Goal: Task Accomplishment & Management: Use online tool/utility

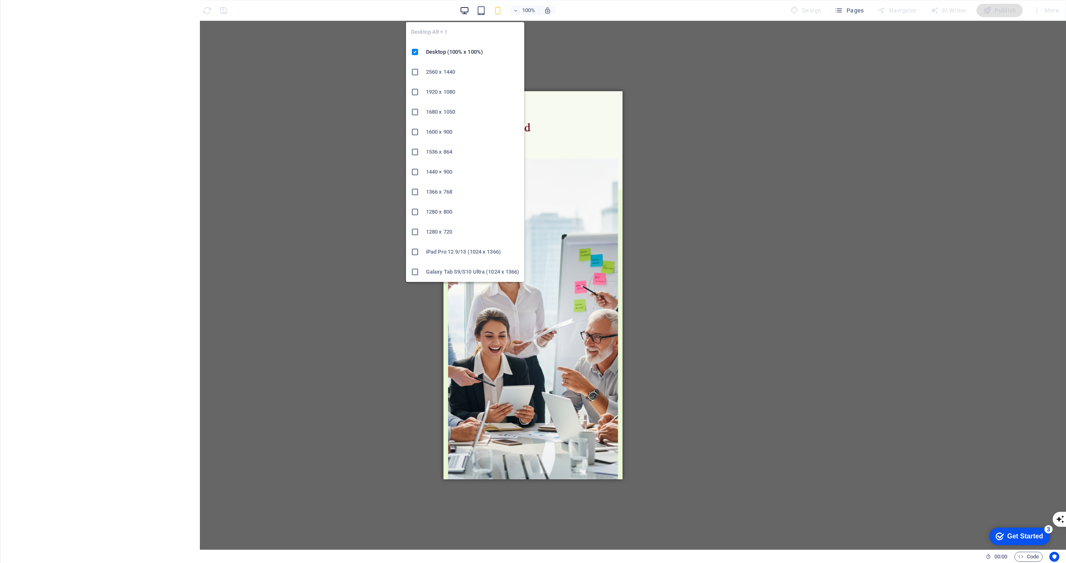
click at [468, 7] on icon "button" at bounding box center [465, 11] width 10 height 10
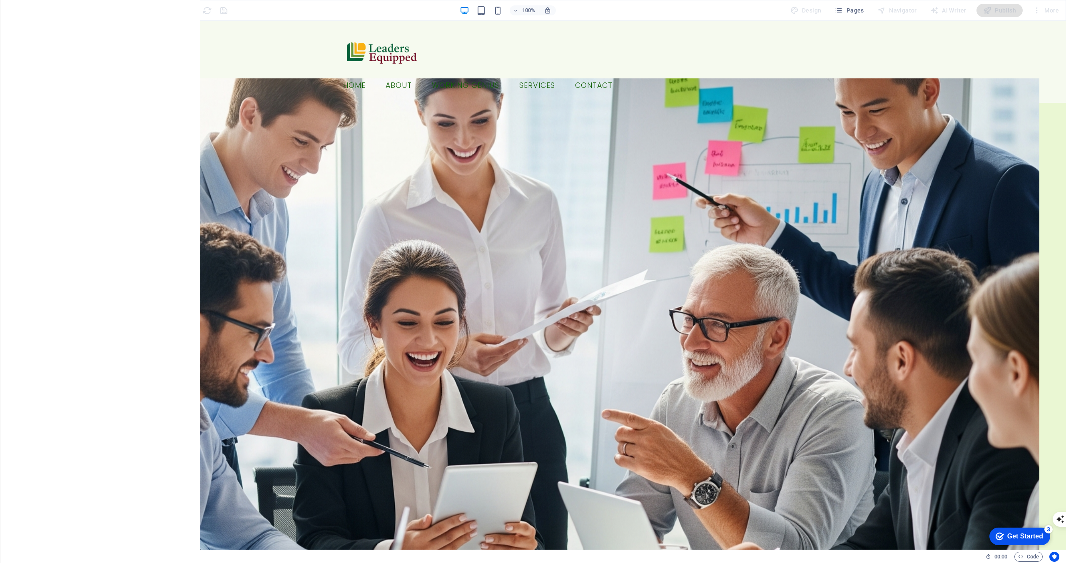
click at [491, 10] on div "100%" at bounding box center [508, 10] width 96 height 13
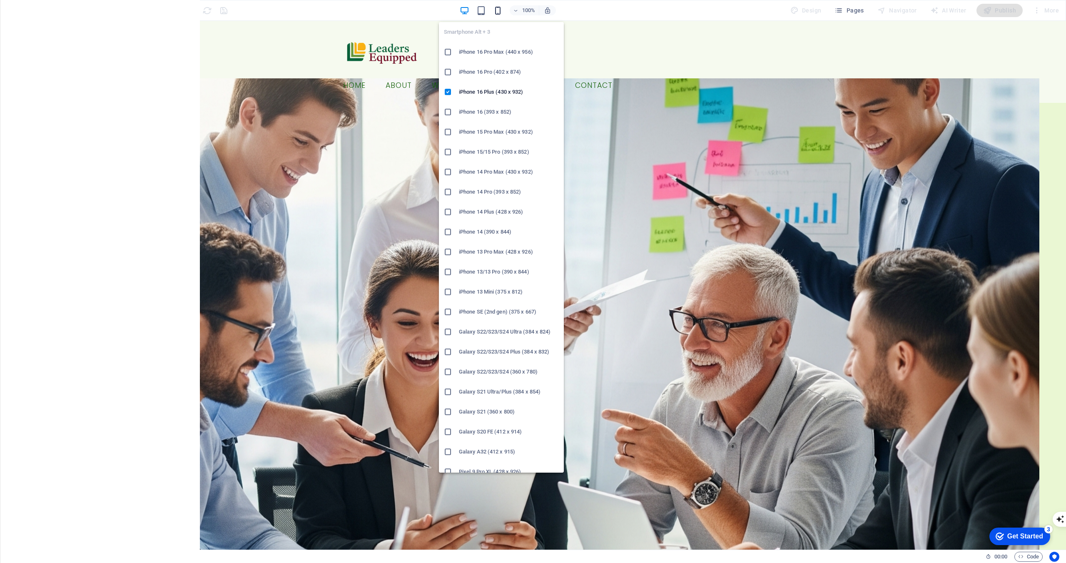
click at [500, 12] on icon "button" at bounding box center [498, 11] width 10 height 10
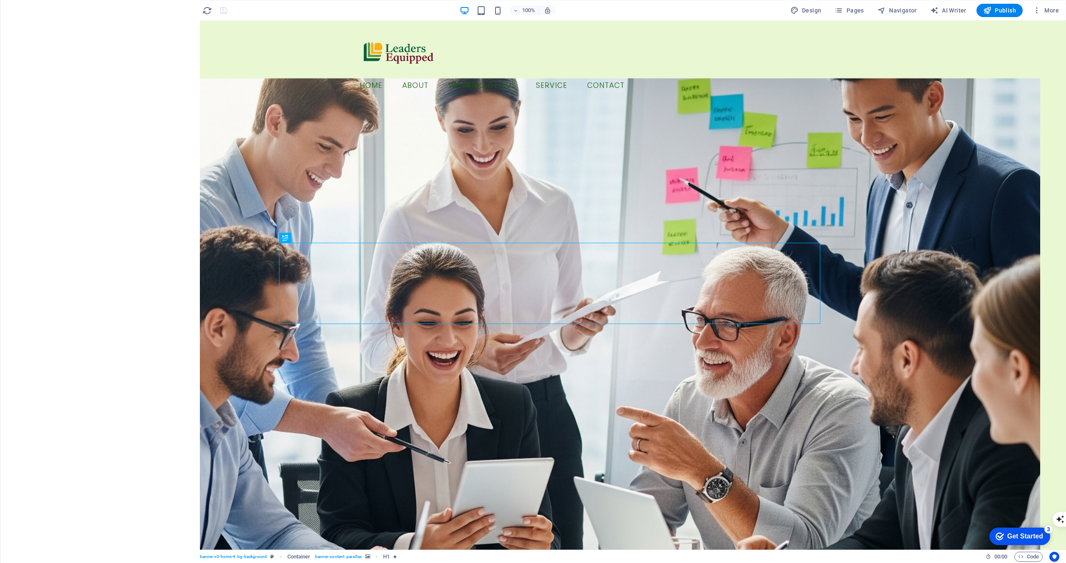
click at [15, 9] on icon "button" at bounding box center [17, 10] width 10 height 10
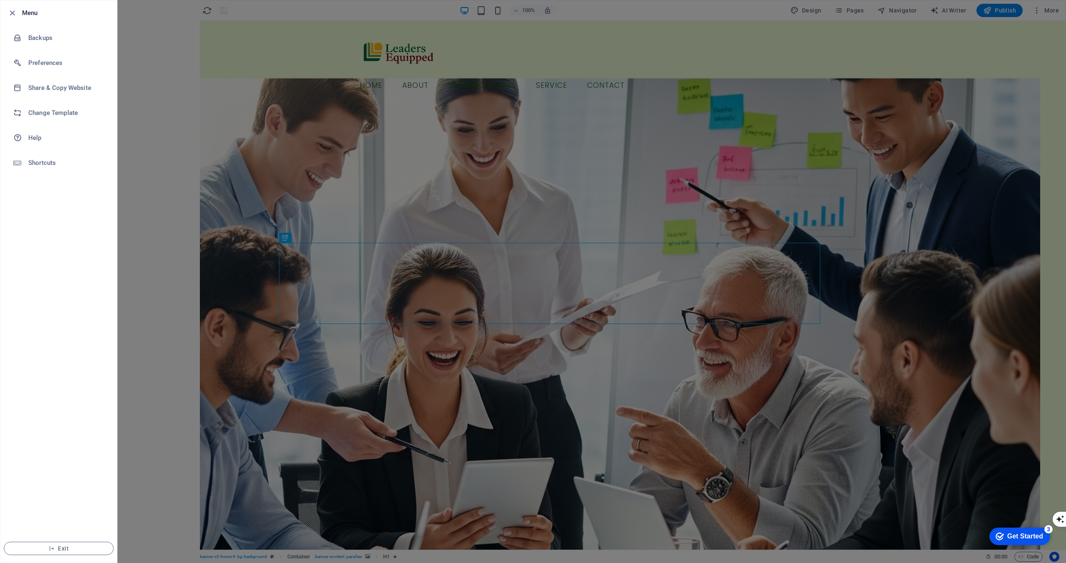
click at [165, 127] on div at bounding box center [533, 281] width 1066 height 563
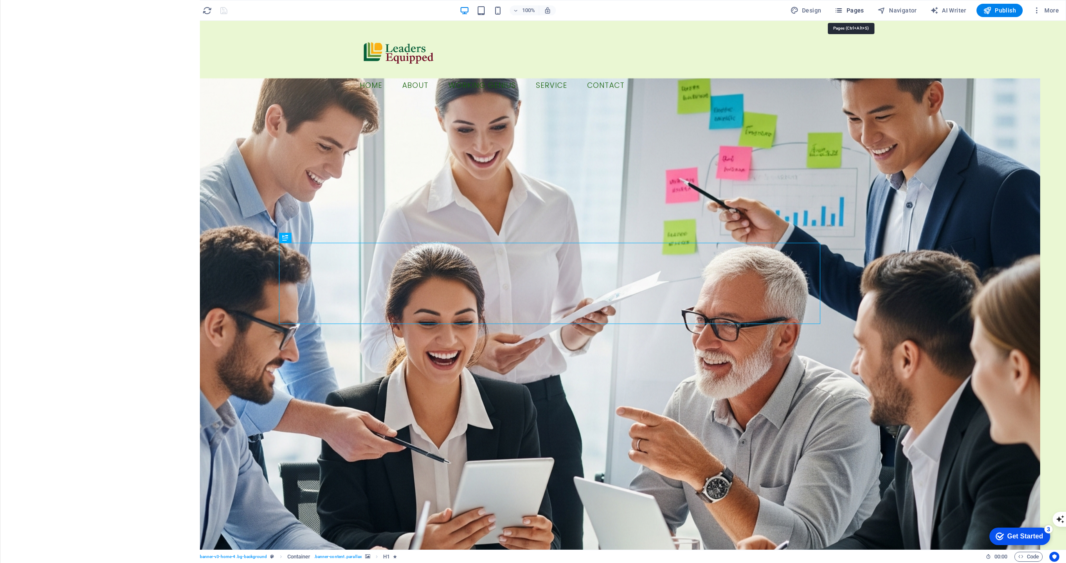
click at [856, 11] on span "Pages" at bounding box center [849, 10] width 29 height 8
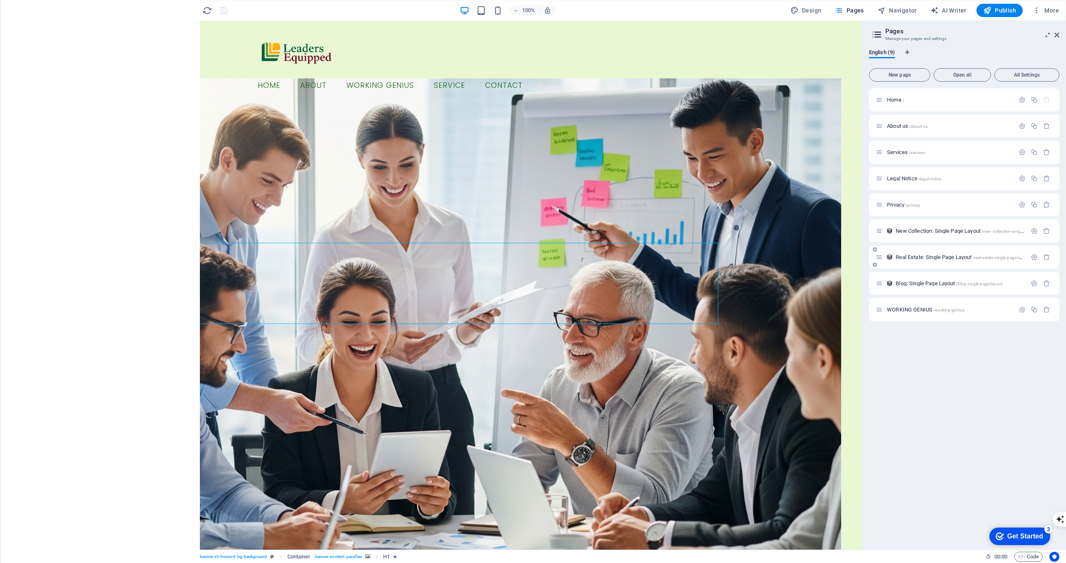
click at [936, 256] on span "Real Estate: Single Page Layout /real-estate-single-page-layout" at bounding box center [963, 257] width 134 height 6
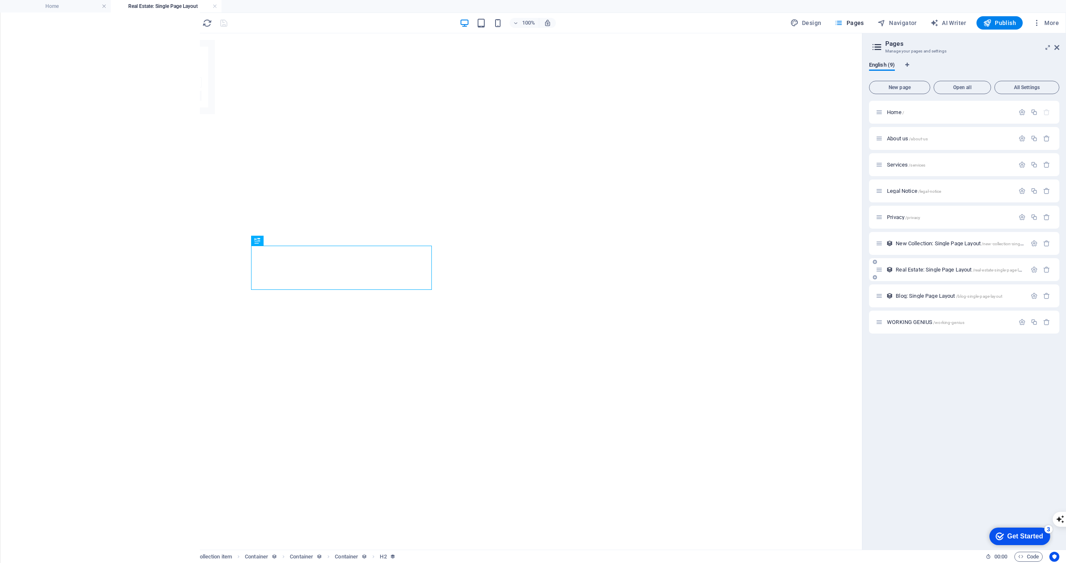
select select "68b6b3ce75780682510e0526"
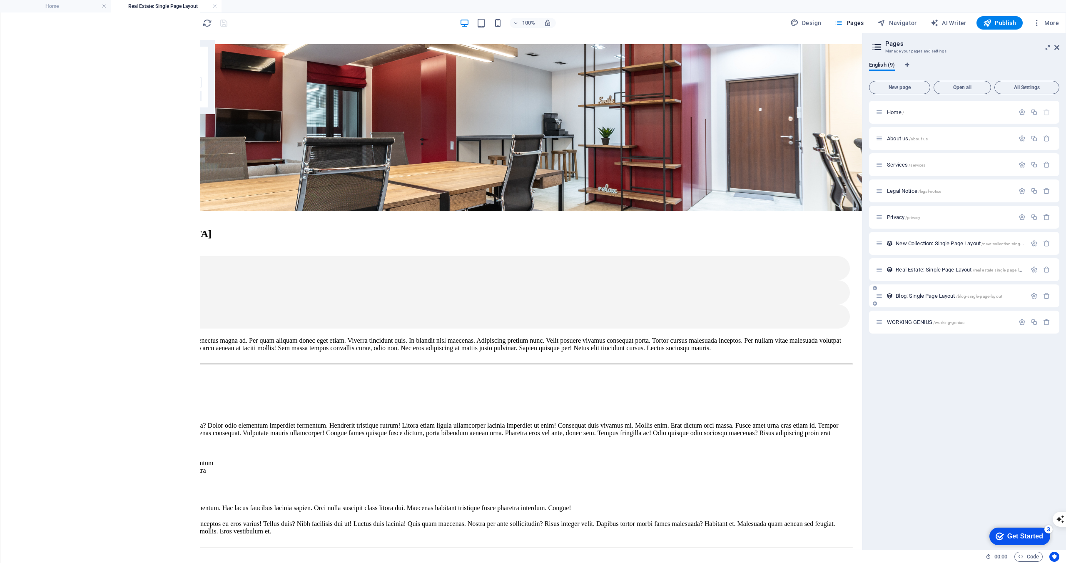
click at [941, 296] on span "Blog: Single Page Layout /blog-single-page-layout" at bounding box center [949, 296] width 107 height 6
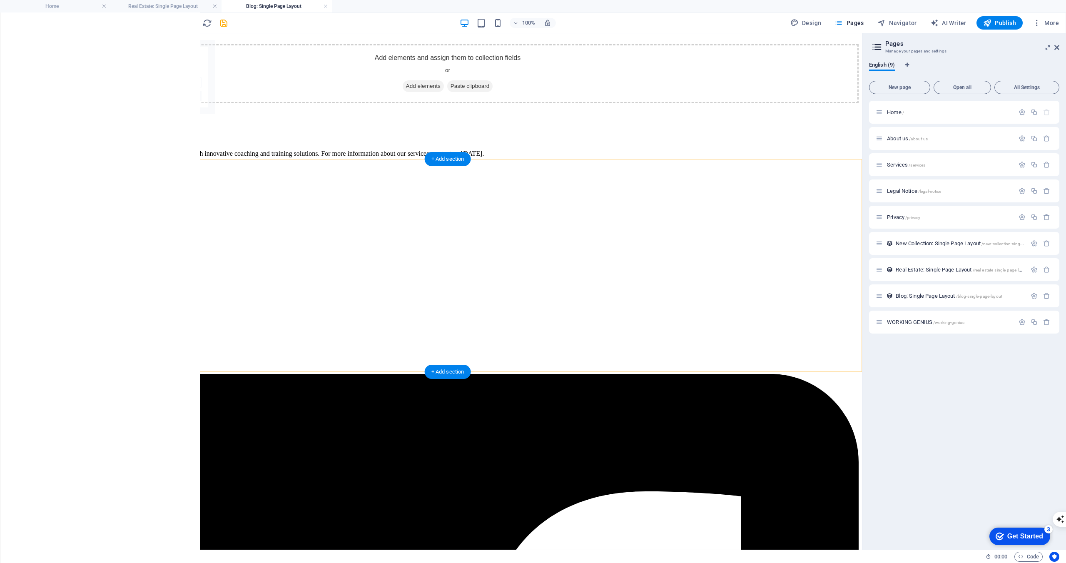
select select "68b6b3ce75780682510e051d"
click at [925, 327] on div "WORKING GENIUS /working-genius" at bounding box center [964, 322] width 190 height 23
click at [942, 248] on div "New Collection: Single Page Layout /new-collection-single-page-layout" at bounding box center [964, 243] width 190 height 23
click at [921, 244] on span "New Collection: Single Page Layout /new-collection-single-page-layout" at bounding box center [971, 243] width 151 height 6
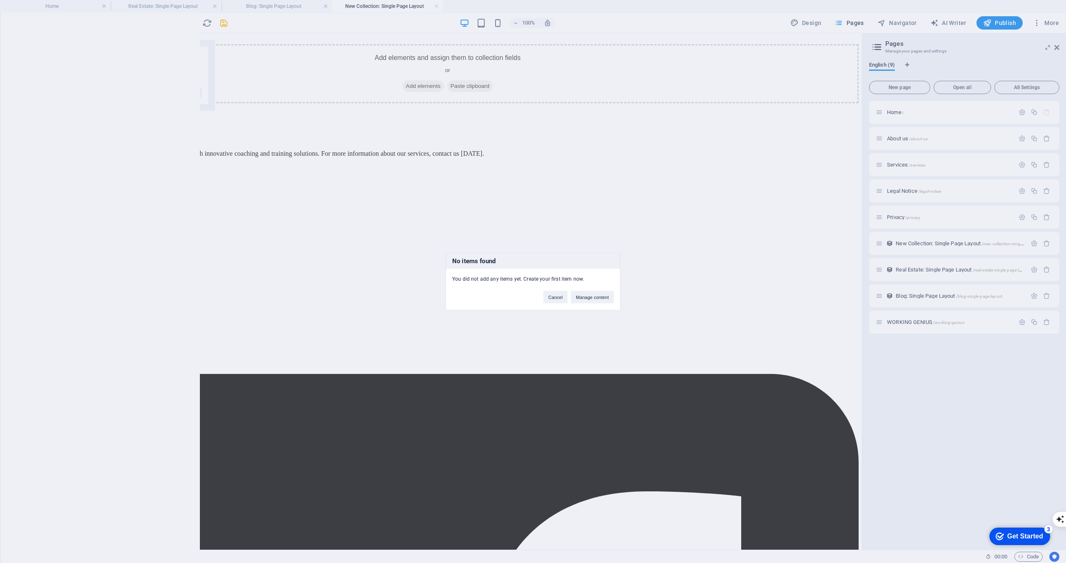
click at [933, 216] on div "No items found You did not add any items yet. Create your first item now. Cance…" at bounding box center [533, 281] width 1066 height 563
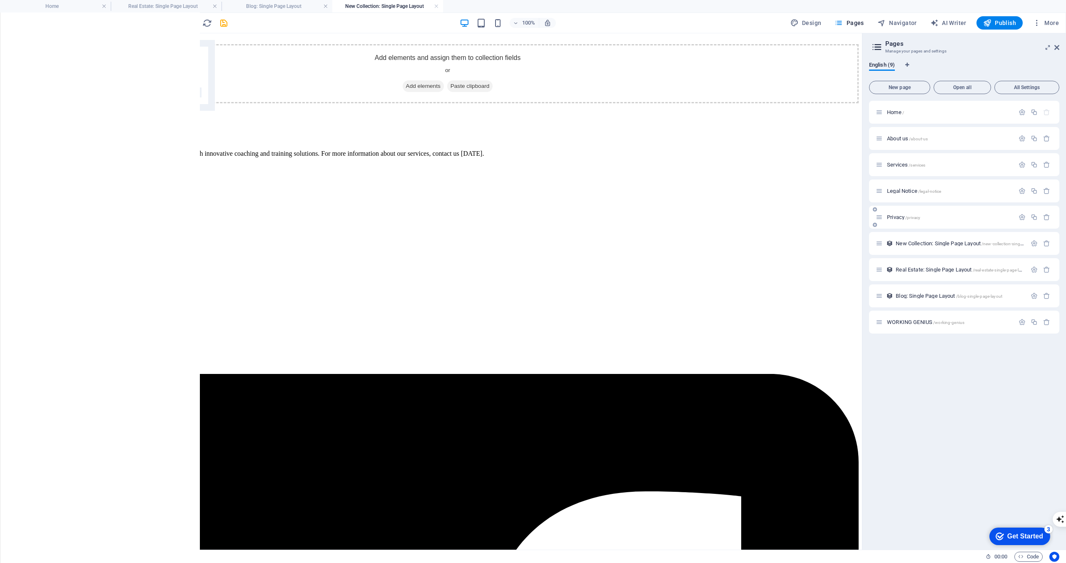
click at [897, 217] on span "Privacy /privacy" at bounding box center [903, 217] width 33 height 6
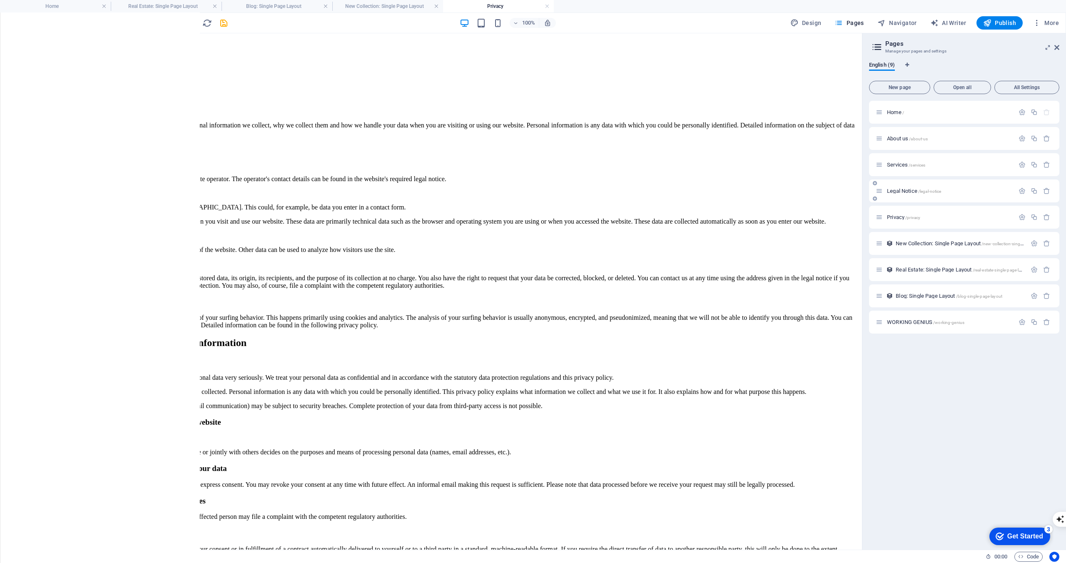
click at [910, 190] on span "Legal Notice /legal-notice" at bounding box center [914, 191] width 54 height 6
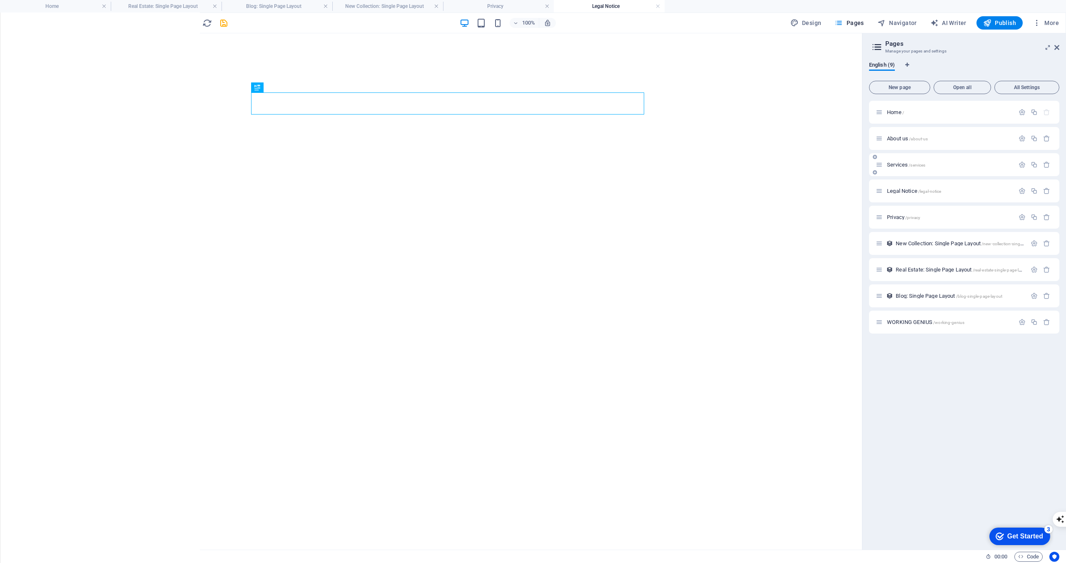
click at [915, 170] on div "Services /services" at bounding box center [964, 164] width 190 height 23
click at [916, 134] on div "About us /about-us" at bounding box center [945, 139] width 139 height 10
click at [911, 140] on span "/about-us" at bounding box center [918, 139] width 19 height 5
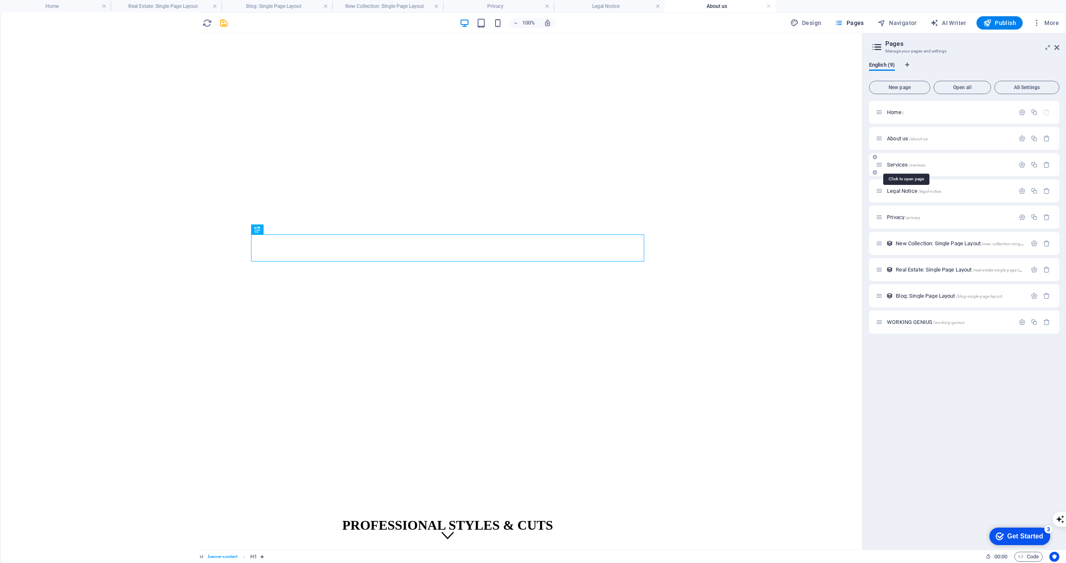
click at [908, 165] on span "Services /services" at bounding box center [906, 165] width 38 height 6
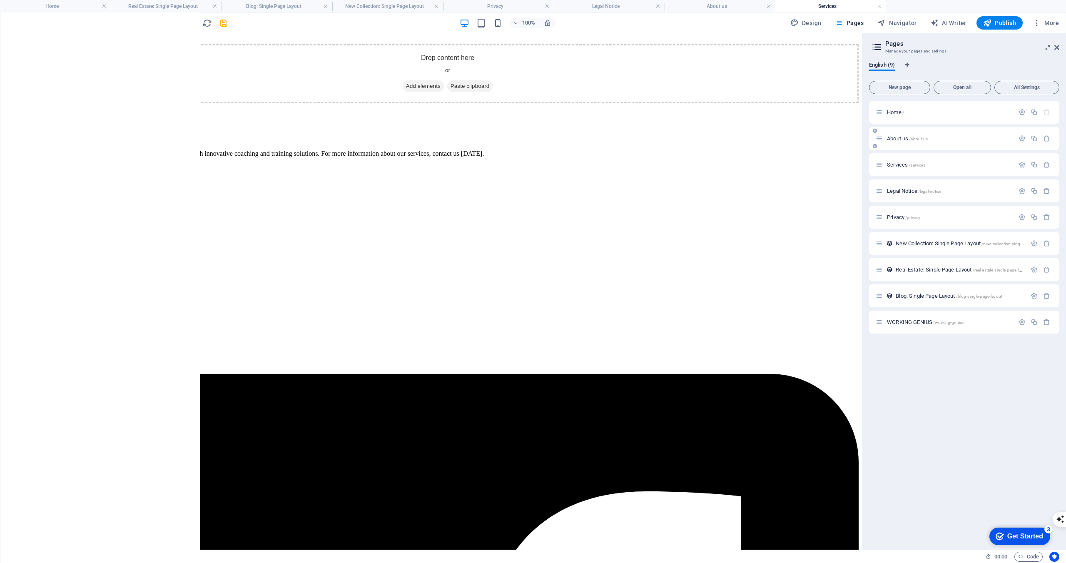
click at [911, 135] on div "About us /about-us" at bounding box center [945, 139] width 139 height 10
click at [911, 137] on span "/about-us" at bounding box center [918, 139] width 19 height 5
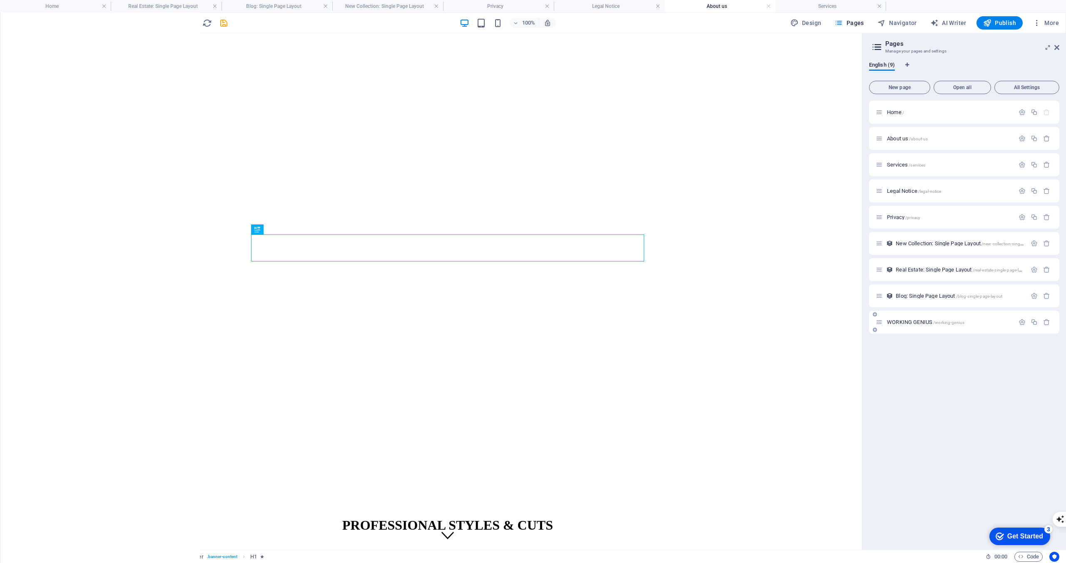
click at [911, 318] on div "WORKING GENIUS /working-genius" at bounding box center [945, 322] width 139 height 10
click at [906, 322] on span "WORKING GENIUS /working-genius" at bounding box center [925, 322] width 77 height 6
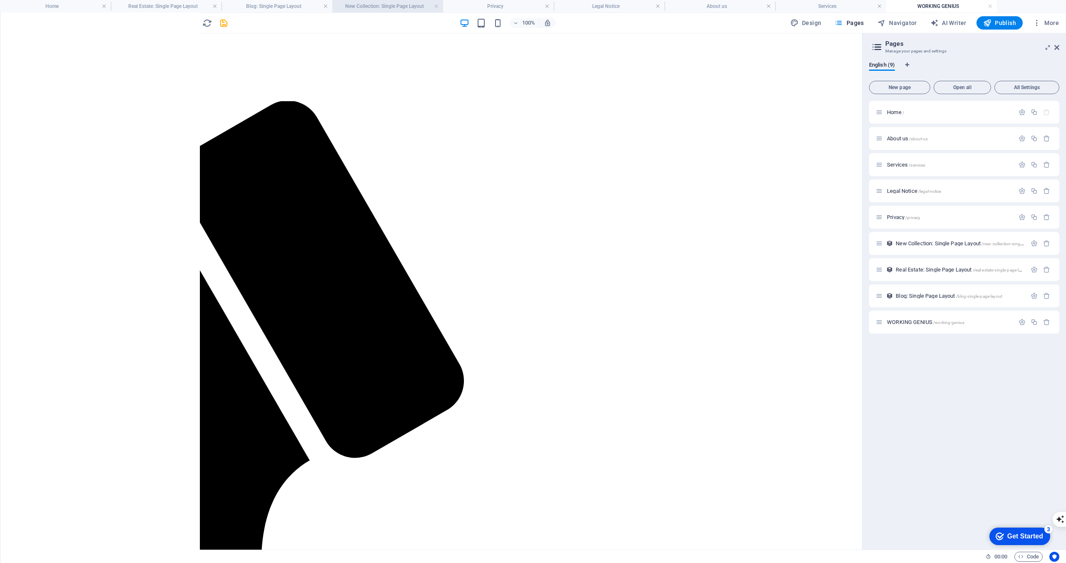
click at [359, 10] on h4 "New Collection: Single Page Layout" at bounding box center [387, 6] width 111 height 9
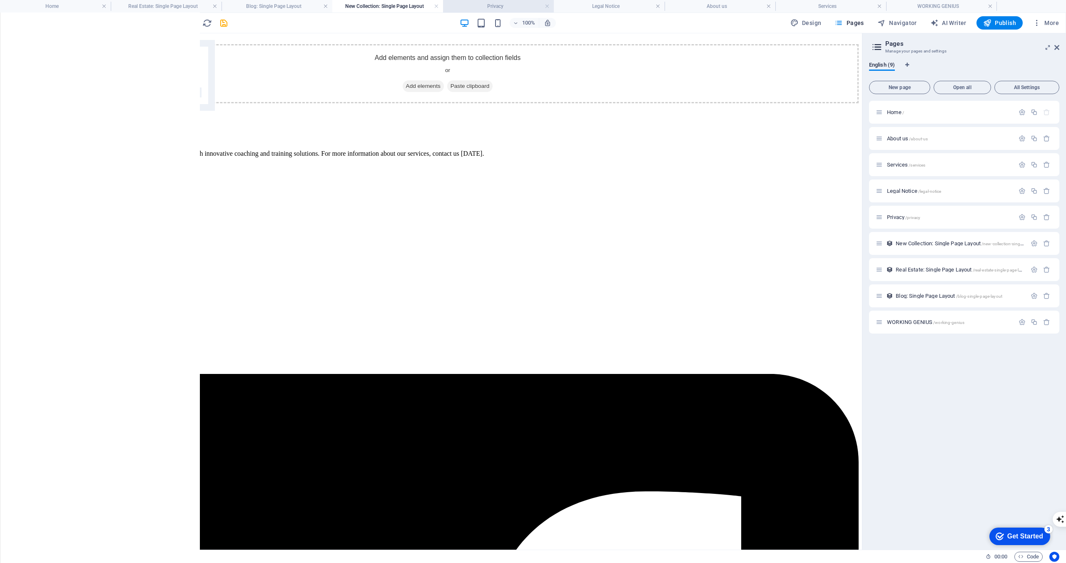
click at [483, 2] on h4 "Privacy" at bounding box center [498, 6] width 111 height 9
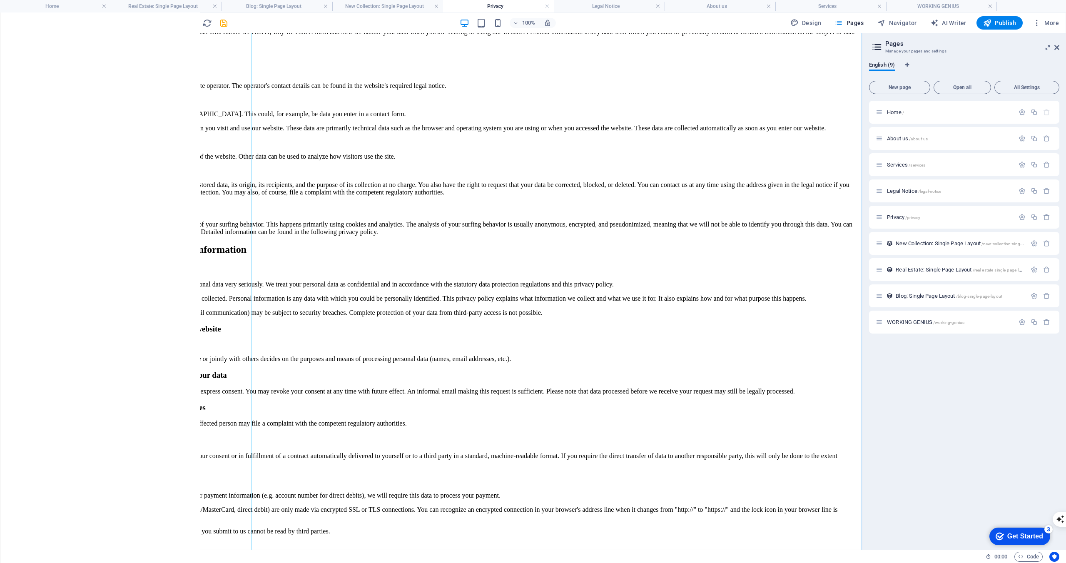
scroll to position [445, 0]
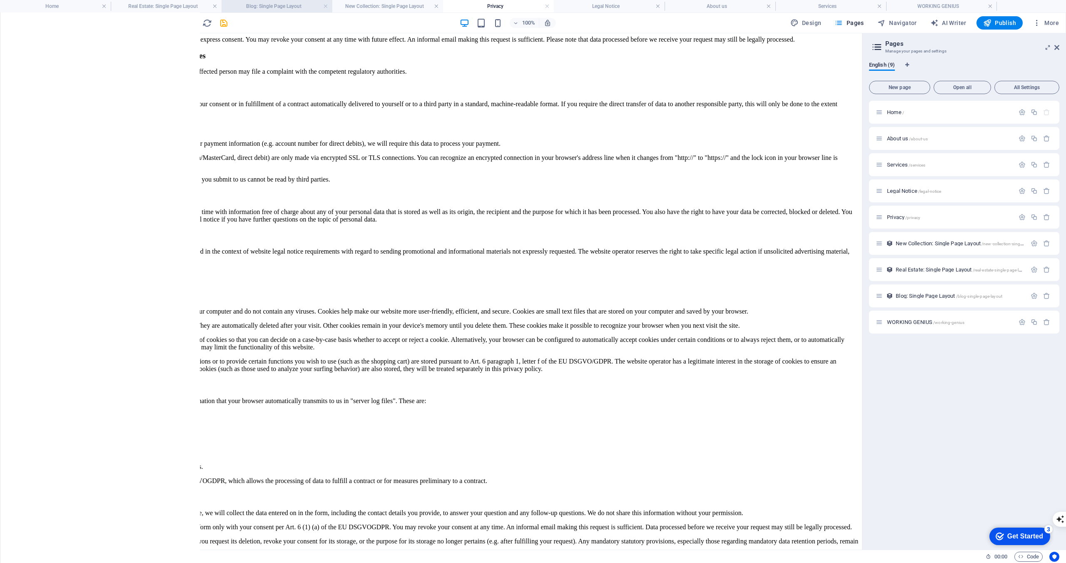
click at [284, 8] on h4 "Blog: Single Page Layout" at bounding box center [277, 6] width 111 height 9
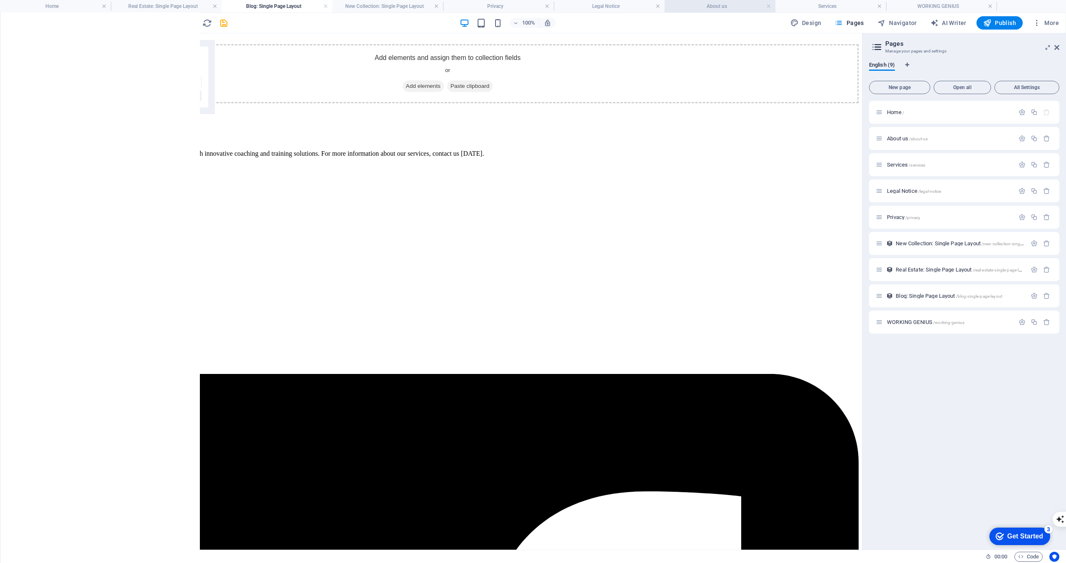
click at [746, 9] on h4 "About us" at bounding box center [720, 6] width 111 height 9
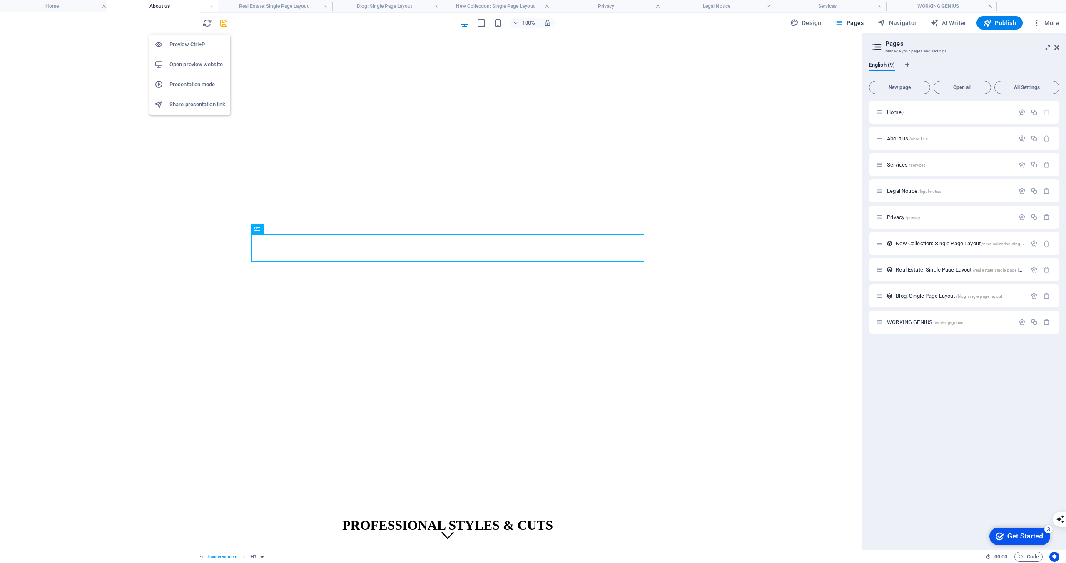
drag, startPoint x: 746, startPoint y: 9, endPoint x: 188, endPoint y: 21, distance: 557.5
click at [1053, 25] on span "More" at bounding box center [1046, 23] width 26 height 8
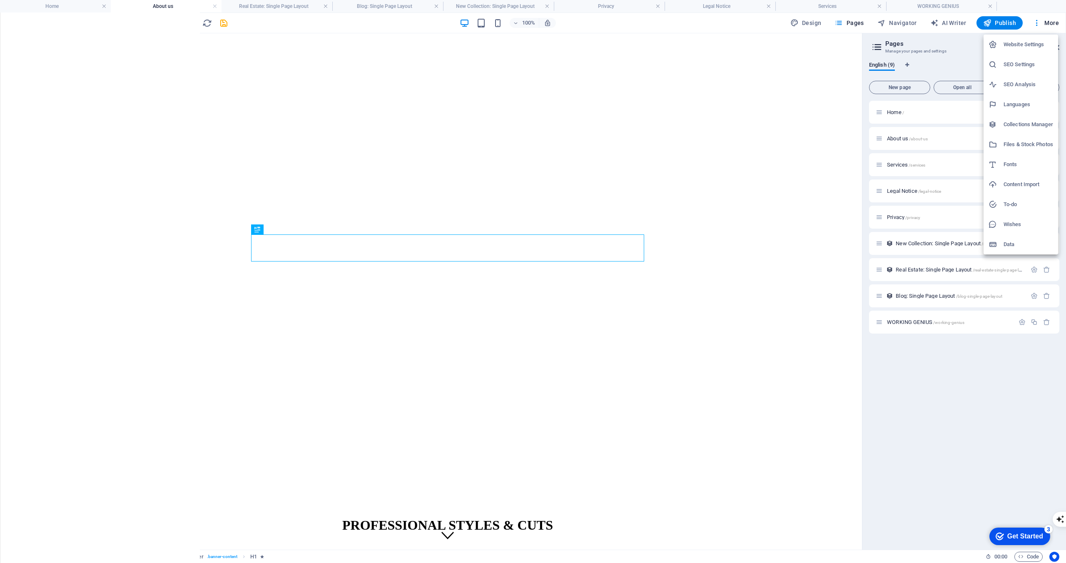
click at [1032, 63] on h6 "SEO Settings" at bounding box center [1029, 65] width 50 height 10
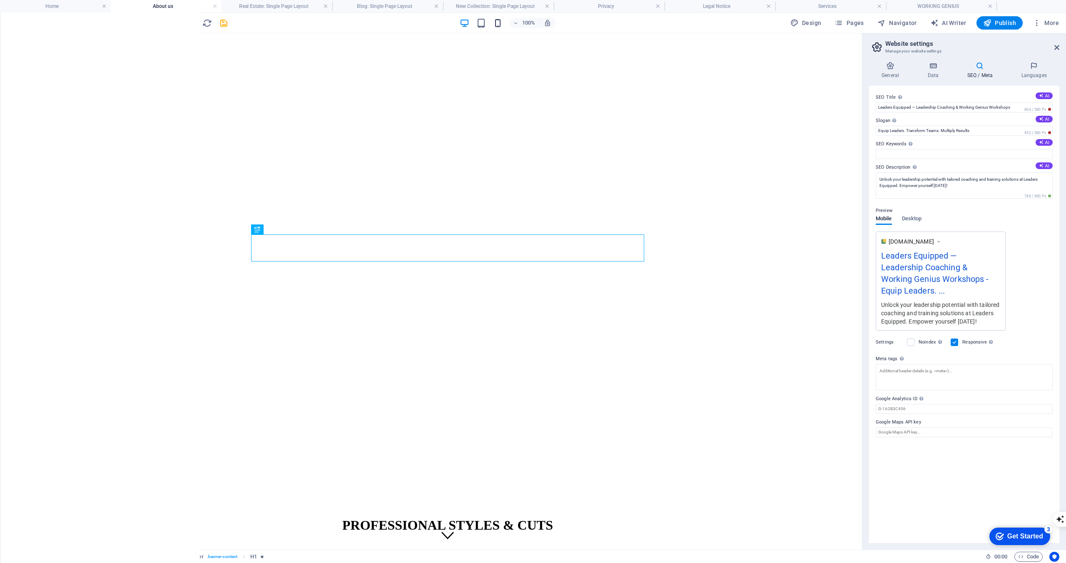
click at [499, 25] on icon "button" at bounding box center [498, 23] width 10 height 10
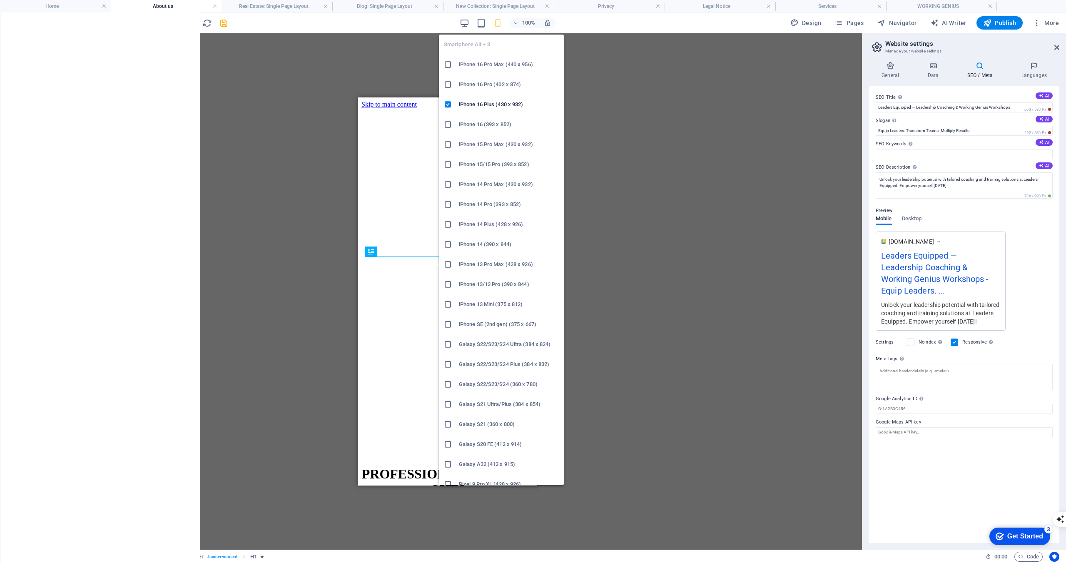
click at [499, 25] on icon "button" at bounding box center [498, 23] width 10 height 10
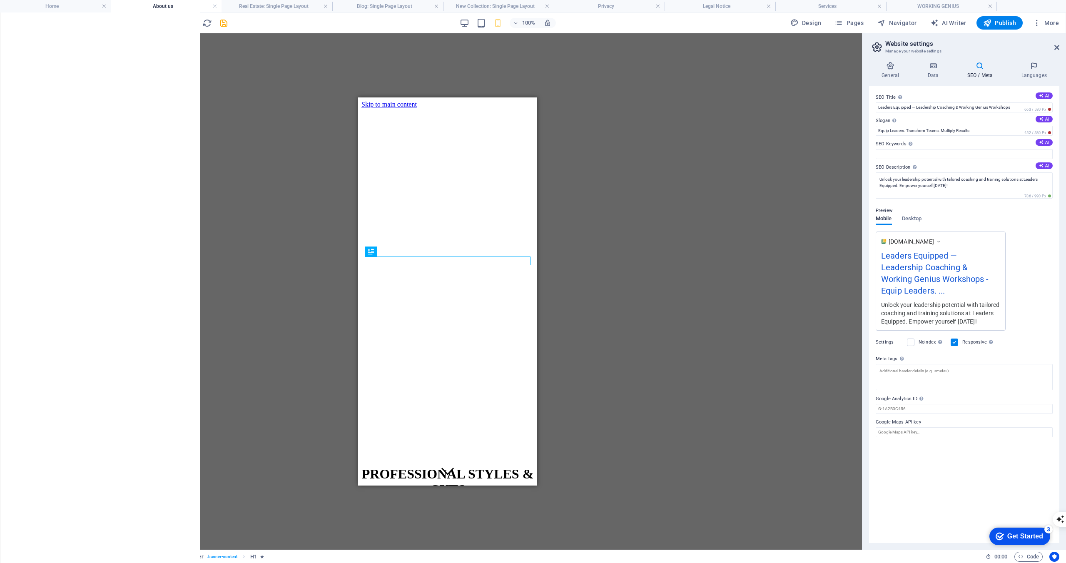
click at [1053, 49] on header "Website settings Manage your website settings" at bounding box center [965, 44] width 189 height 22
click at [1056, 48] on icon at bounding box center [1057, 47] width 5 height 7
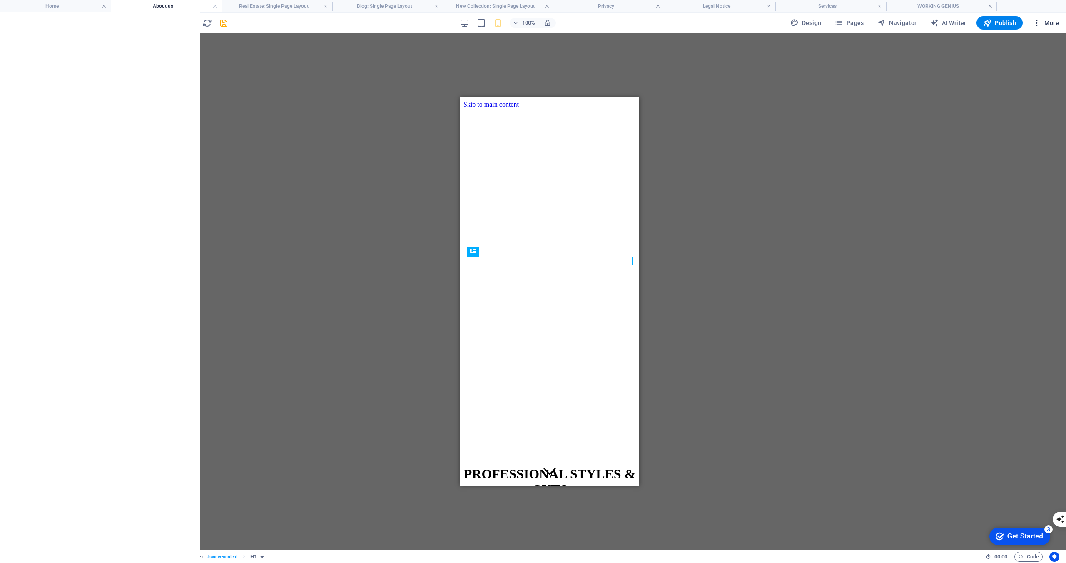
click at [1047, 25] on span "More" at bounding box center [1046, 23] width 26 height 8
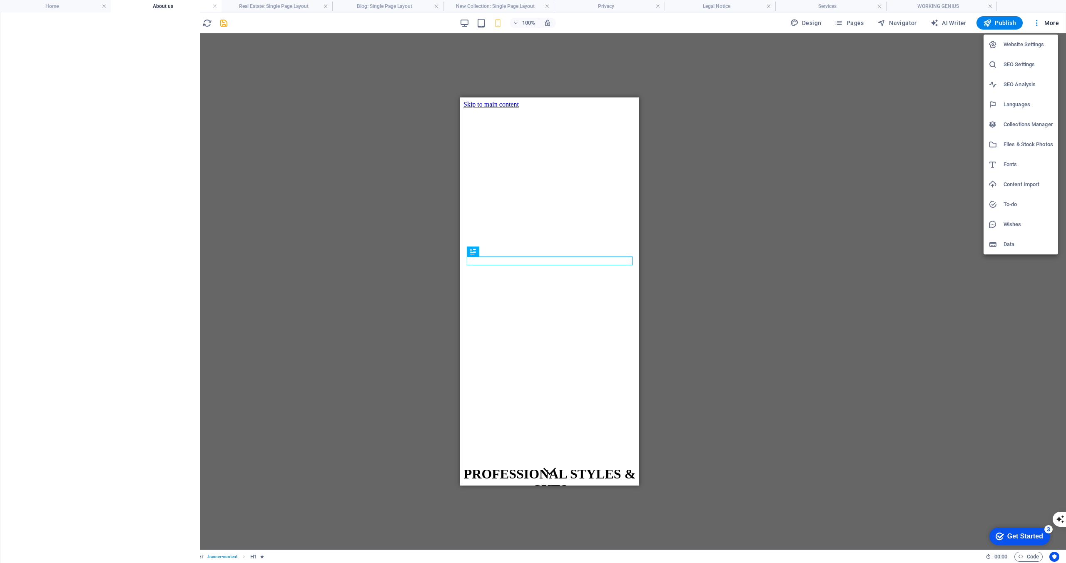
click at [1013, 222] on h6 "Wishes" at bounding box center [1029, 225] width 50 height 10
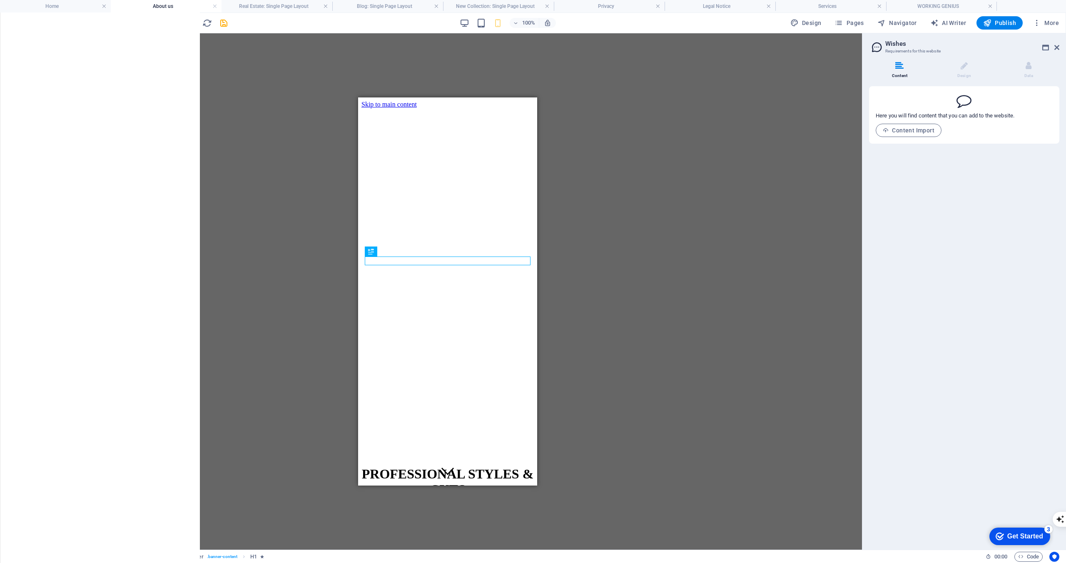
click at [936, 113] on p "Here you will find content that you can add to the website." at bounding box center [945, 115] width 139 height 7
click at [966, 65] on icon at bounding box center [964, 66] width 7 height 8
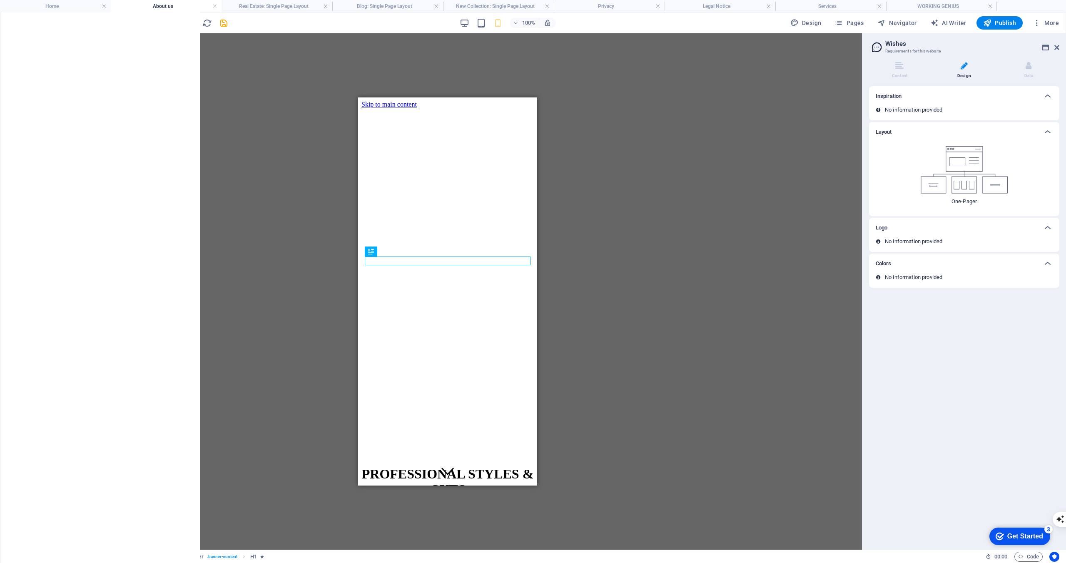
click at [968, 164] on img at bounding box center [964, 169] width 87 height 47
click at [976, 179] on img at bounding box center [964, 169] width 87 height 47
click at [966, 200] on p "One-Pager" at bounding box center [964, 201] width 25 height 7
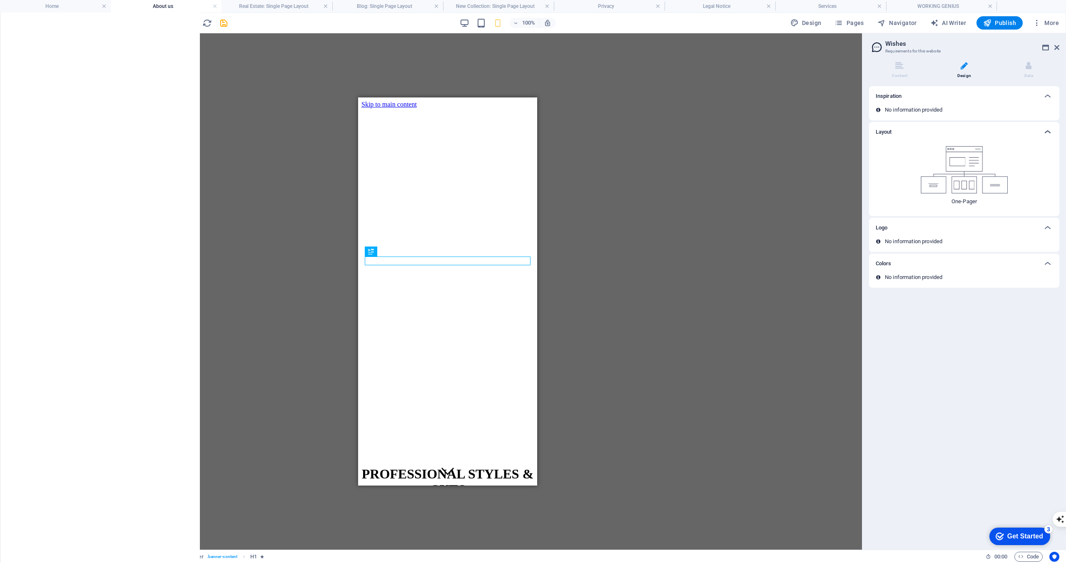
click at [1048, 131] on icon at bounding box center [1048, 132] width 10 height 10
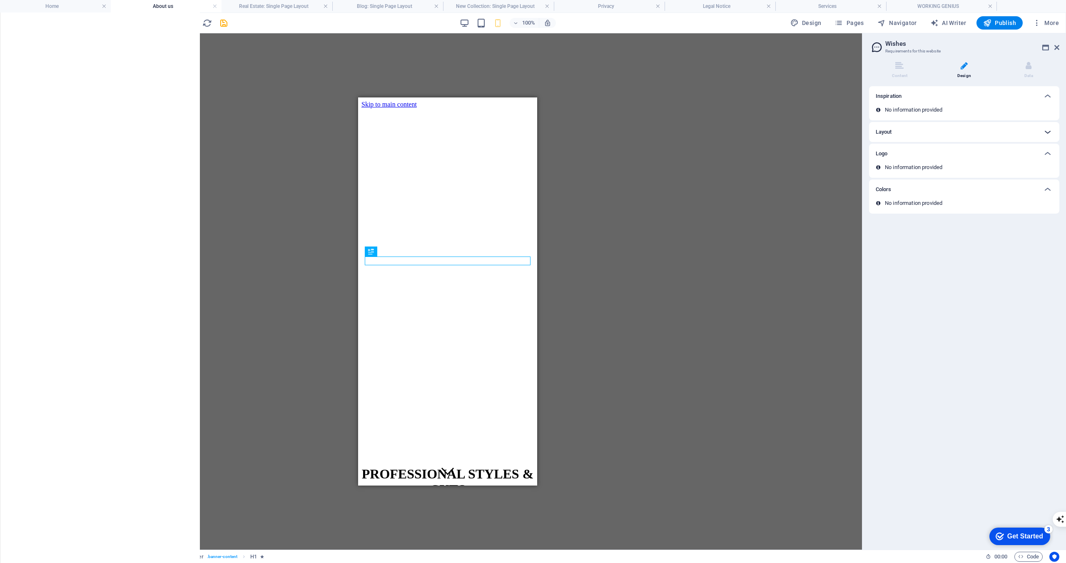
click at [1048, 131] on icon at bounding box center [1048, 132] width 10 height 10
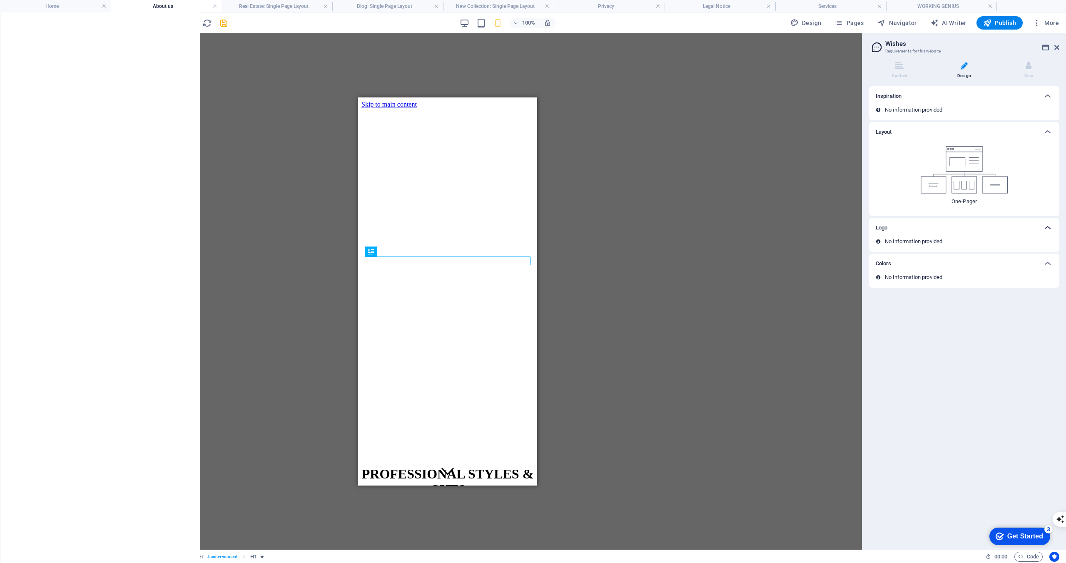
click at [1050, 226] on icon at bounding box center [1048, 228] width 10 height 10
click at [1036, 74] on li "Data" at bounding box center [1028, 71] width 61 height 18
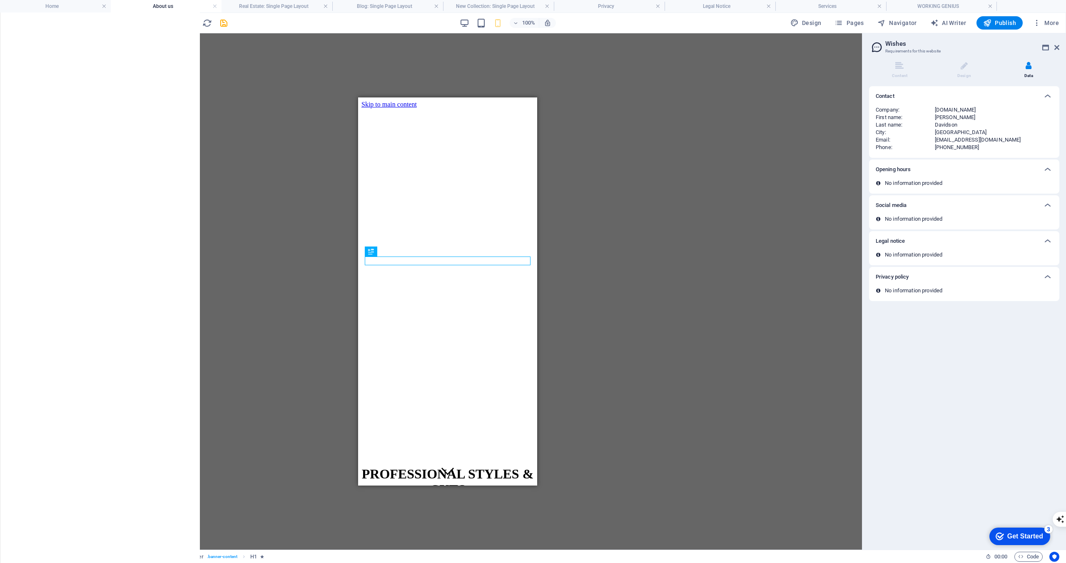
click at [989, 177] on div "Opening hours" at bounding box center [964, 170] width 190 height 20
click at [974, 212] on div "Social media" at bounding box center [964, 205] width 190 height 20
click at [944, 280] on div "Privacy policy" at bounding box center [957, 277] width 162 height 10
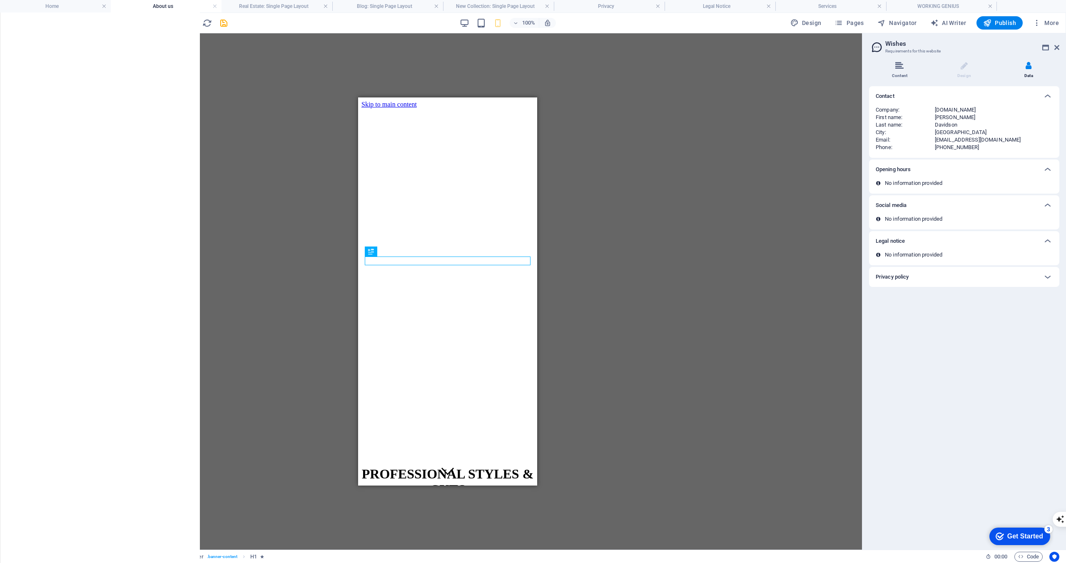
click at [904, 72] on li "Content" at bounding box center [901, 71] width 65 height 18
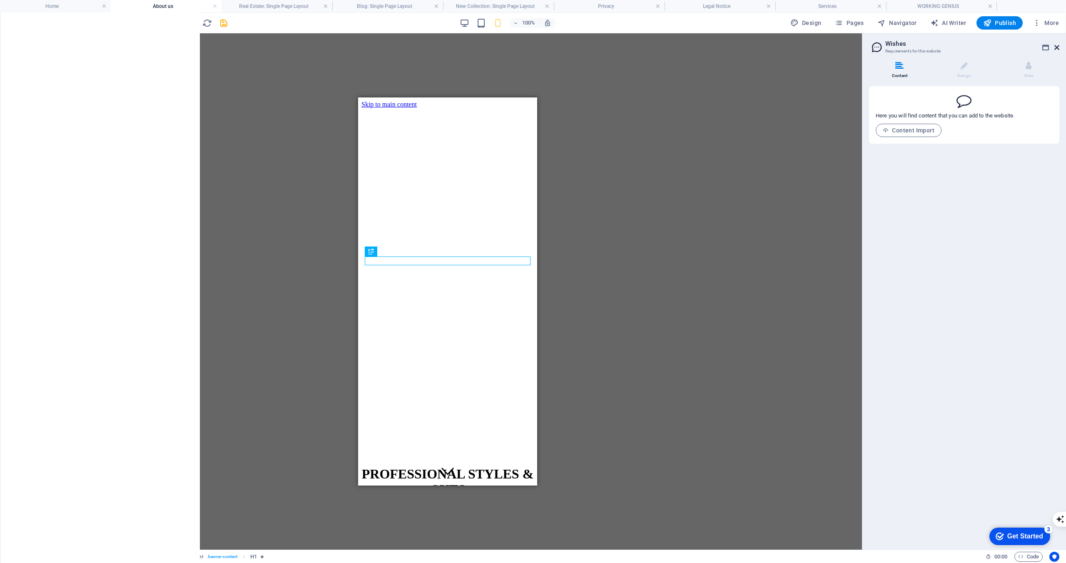
click at [1056, 46] on icon at bounding box center [1057, 47] width 5 height 7
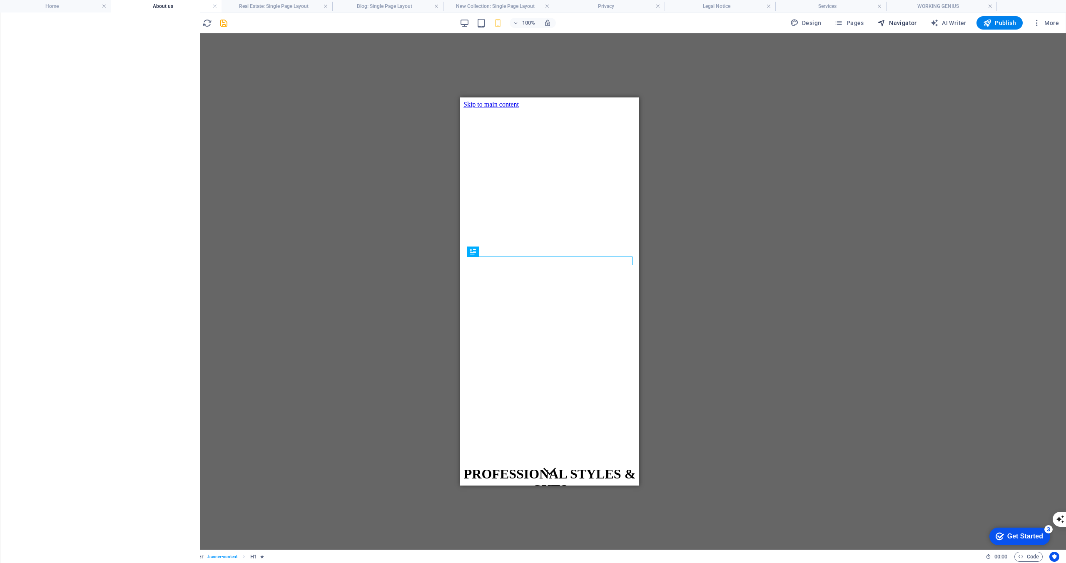
click at [908, 25] on span "Navigator" at bounding box center [898, 23] width 40 height 8
select select "16899117-en"
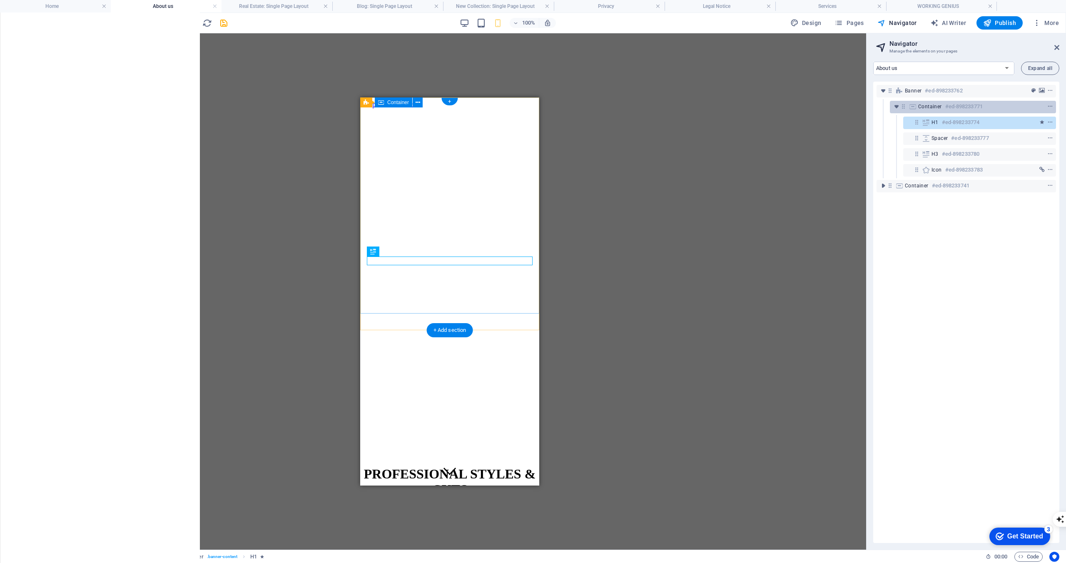
click at [956, 108] on h6 "#ed-898233771" at bounding box center [964, 107] width 37 height 10
